Goal: Task Accomplishment & Management: Manage account settings

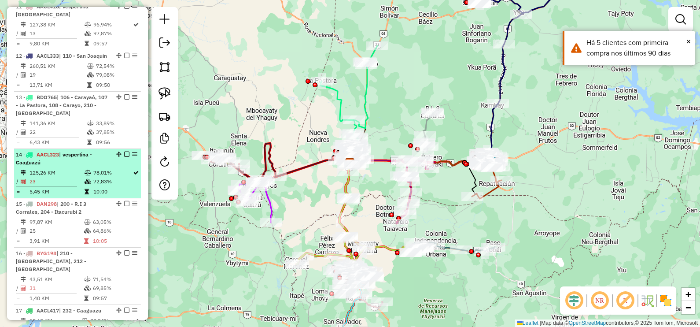
scroll to position [825, 0]
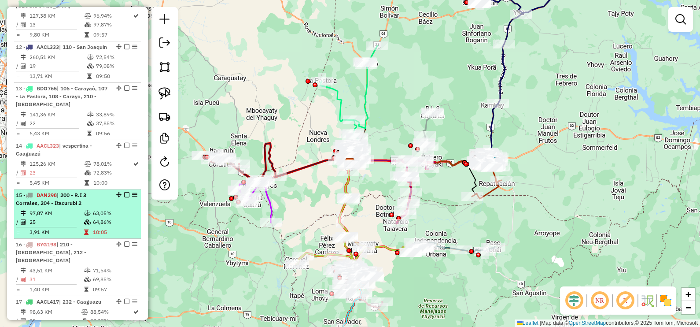
select select "**********"
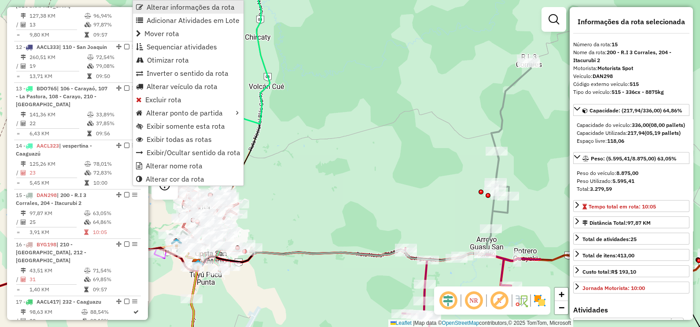
click at [189, 10] on span "Alterar informações da rota" at bounding box center [191, 7] width 88 height 7
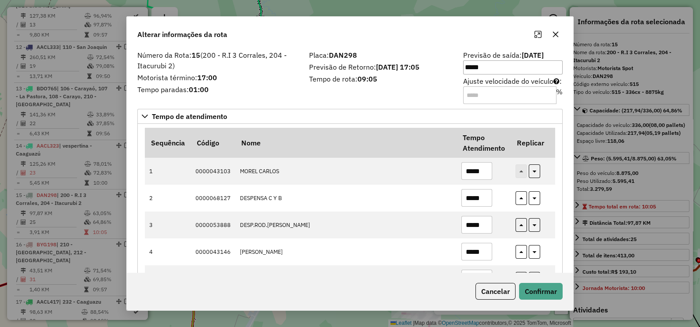
drag, startPoint x: 537, startPoint y: 92, endPoint x: 427, endPoint y: 94, distance: 110.1
click at [427, 94] on div "Número da Rota: 15 (200 - R.I 3 Corrales, 204 - Itacurubi 2) Motorista término:…" at bounding box center [350, 77] width 436 height 50
type input "*"
type input "***"
click at [542, 286] on button "Confirmar" at bounding box center [541, 291] width 44 height 17
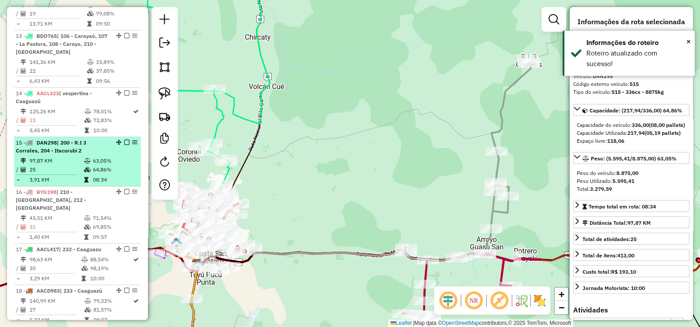
scroll to position [887, 0]
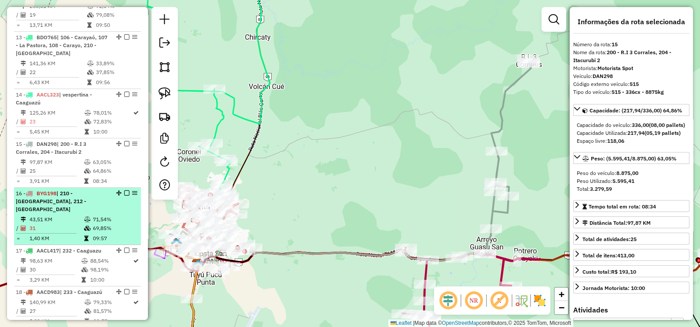
click at [134, 190] on em at bounding box center [134, 192] width 5 height 5
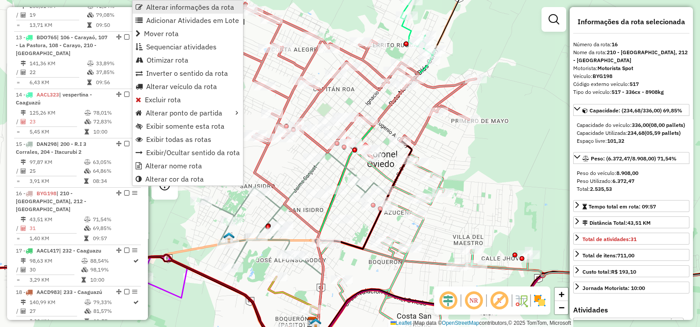
click at [183, 9] on span "Alterar informações da rota" at bounding box center [190, 7] width 88 height 7
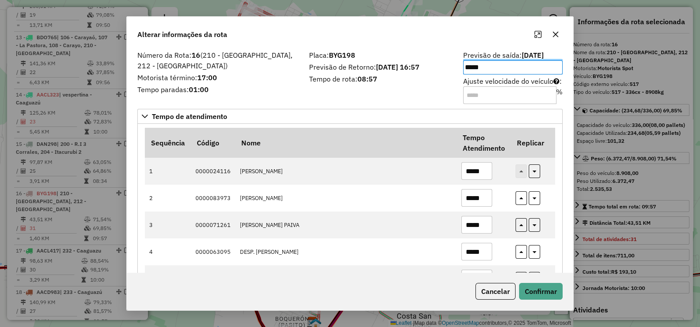
click at [508, 89] on input "Ajuste velocidade do veículo : %" at bounding box center [509, 95] width 93 height 18
click at [507, 88] on input "Ajuste velocidade do veículo : %" at bounding box center [509, 95] width 93 height 18
type input "***"
click at [548, 292] on button "Confirmar" at bounding box center [541, 291] width 44 height 17
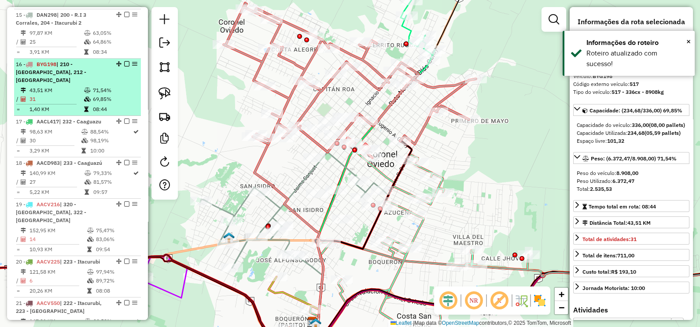
scroll to position [1003, 0]
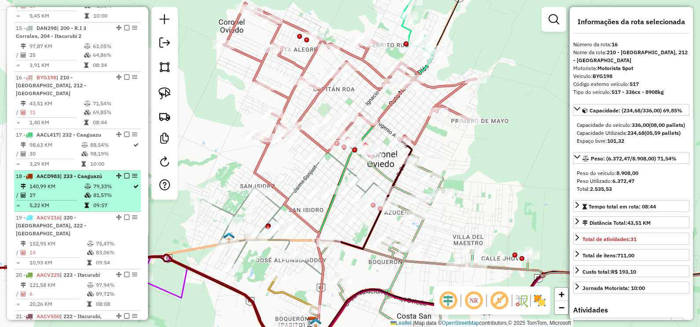
click at [133, 173] on em at bounding box center [134, 175] width 5 height 5
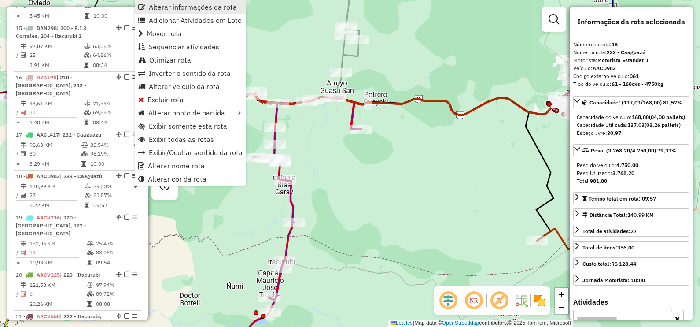
click at [189, 10] on span "Alterar informações da rota" at bounding box center [193, 7] width 88 height 7
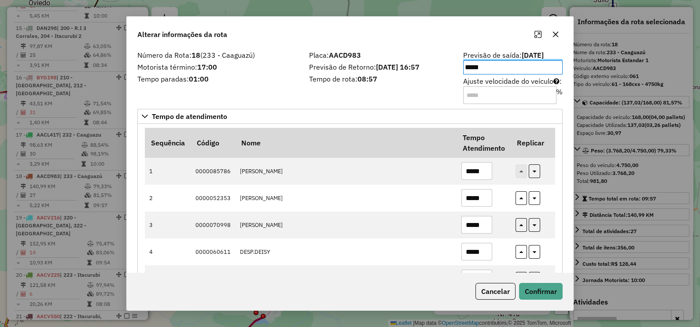
click at [520, 90] on input "Ajuste velocidade do veículo : %" at bounding box center [509, 95] width 93 height 18
type input "***"
click at [542, 297] on button "Confirmar" at bounding box center [541, 291] width 44 height 17
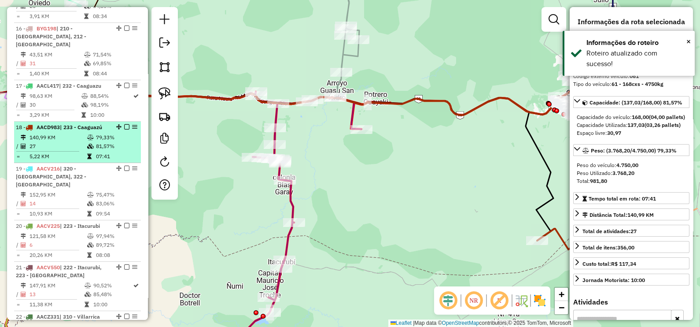
scroll to position [1039, 0]
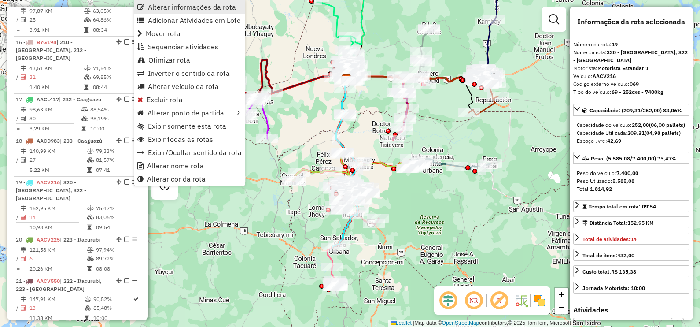
click at [186, 8] on span "Alterar informações da rota" at bounding box center [192, 7] width 88 height 7
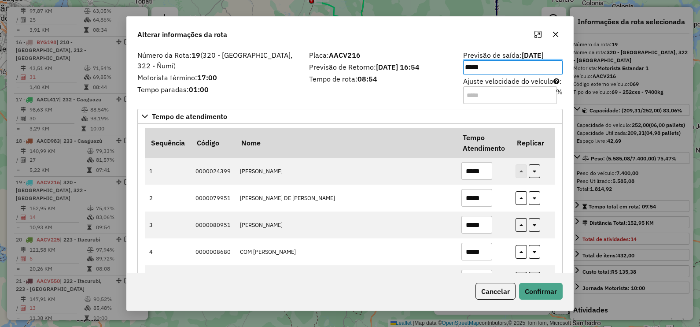
click at [495, 88] on input "Ajuste velocidade do veículo : %" at bounding box center [509, 95] width 93 height 18
type input "***"
click at [545, 292] on button "Confirmar" at bounding box center [541, 291] width 44 height 17
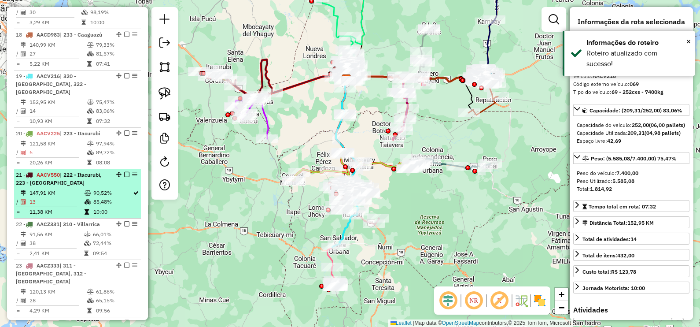
scroll to position [1190, 0]
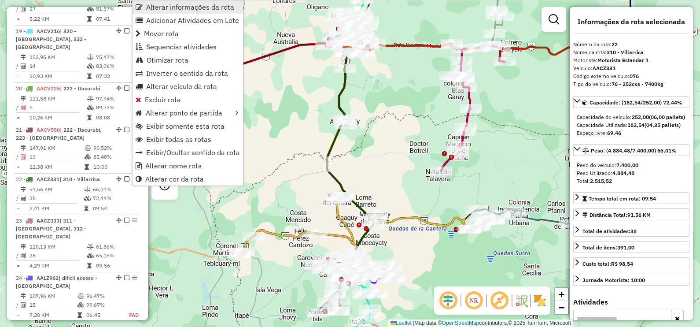
click at [197, 9] on span "Alterar informações da rota" at bounding box center [190, 7] width 88 height 7
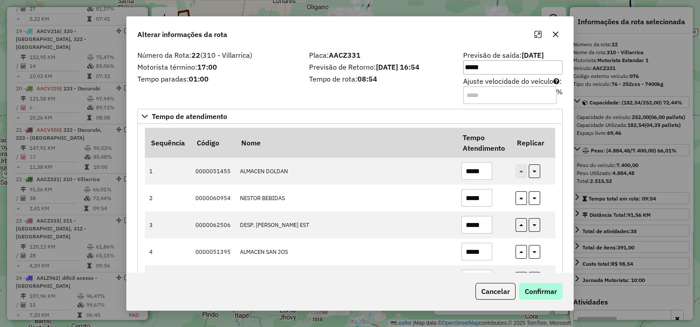
type input "***"
click at [533, 298] on button "Confirmar" at bounding box center [541, 291] width 44 height 17
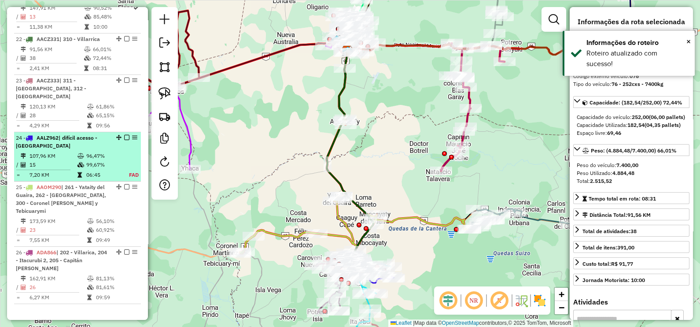
scroll to position [1275, 0]
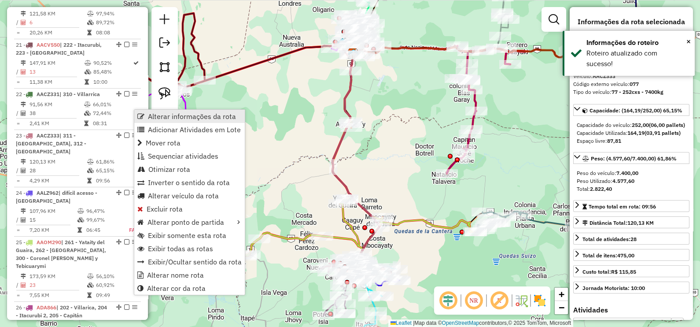
click at [184, 113] on span "Alterar informações da rota" at bounding box center [192, 116] width 88 height 7
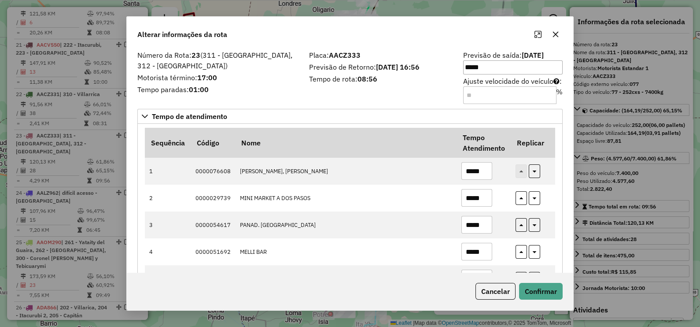
click at [524, 83] on label "Ajuste velocidade do veículo : %" at bounding box center [513, 90] width 100 height 28
click at [524, 86] on input "Ajuste velocidade do veículo : %" at bounding box center [509, 95] width 93 height 18
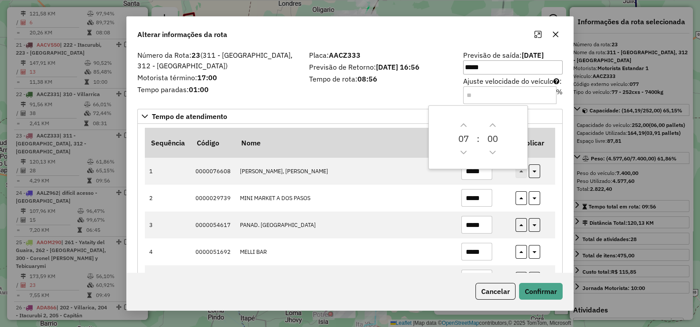
click at [524, 83] on label "Ajuste velocidade do veículo : %" at bounding box center [513, 90] width 100 height 28
click at [524, 86] on input "Ajuste velocidade do veículo : %" at bounding box center [509, 95] width 93 height 18
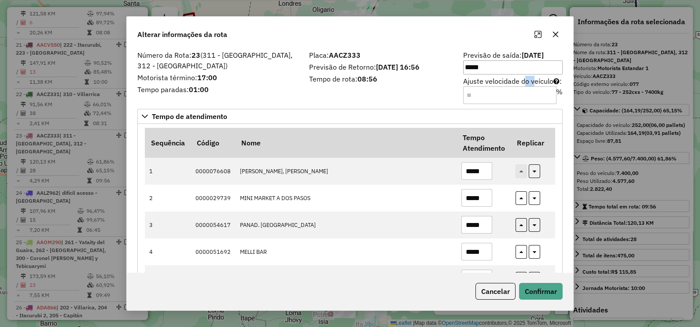
click at [524, 87] on input "Ajuste velocidade do veículo : %" at bounding box center [509, 95] width 93 height 18
type input "****"
click at [540, 286] on button "Confirmar" at bounding box center [541, 291] width 44 height 17
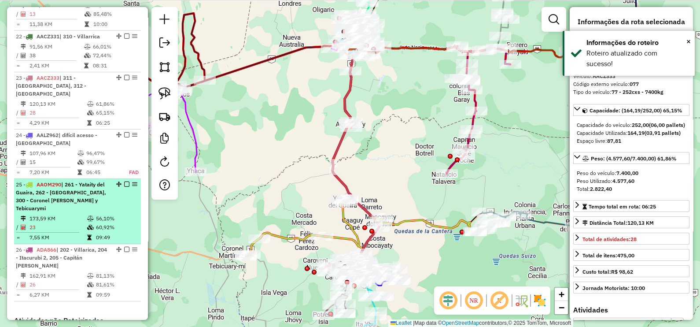
scroll to position [1316, 0]
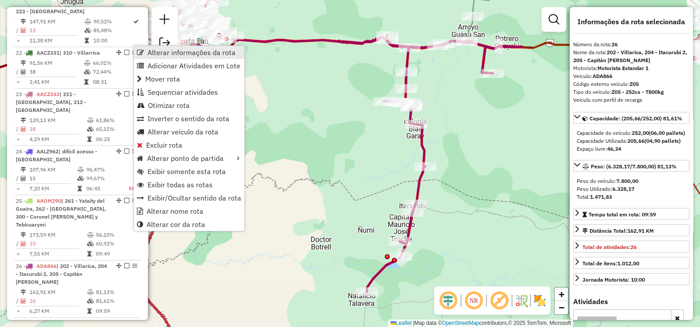
click at [182, 52] on span "Alterar informações da rota" at bounding box center [192, 52] width 88 height 7
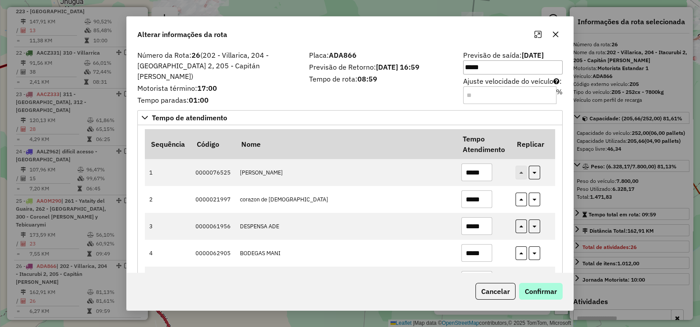
type input "***"
click at [530, 295] on button "Confirmar" at bounding box center [541, 291] width 44 height 17
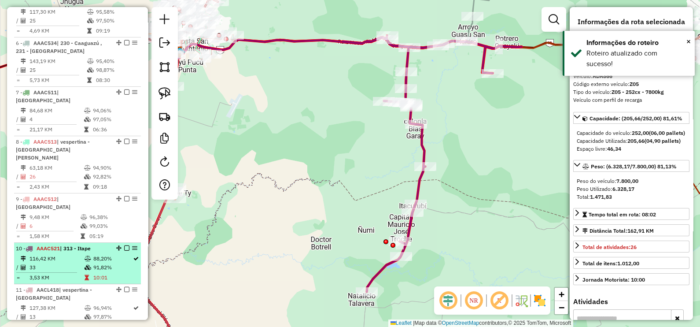
scroll to position [599, 0]
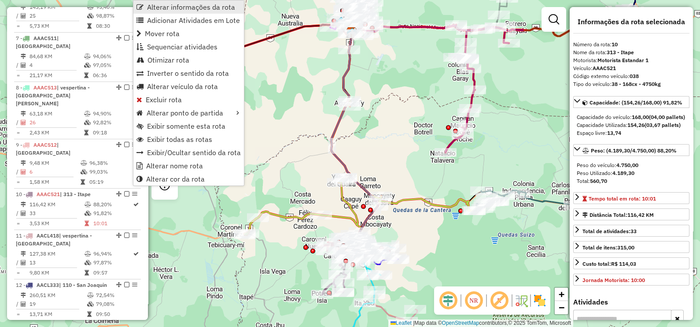
click at [204, 6] on span "Alterar informações da rota" at bounding box center [191, 7] width 88 height 7
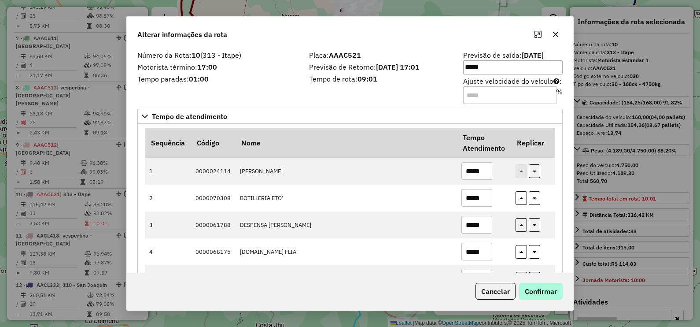
type input "***"
click at [549, 297] on button "Confirmar" at bounding box center [541, 291] width 44 height 17
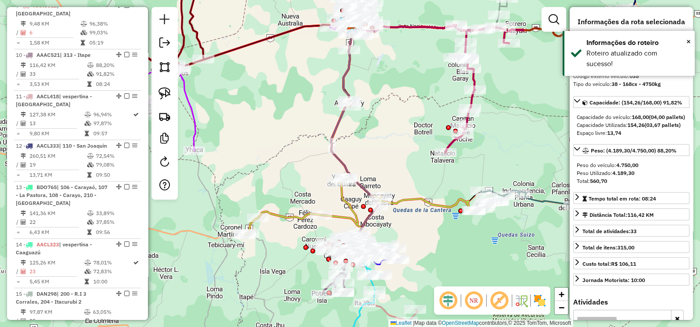
scroll to position [762, 0]
